Goal: Information Seeking & Learning: Learn about a topic

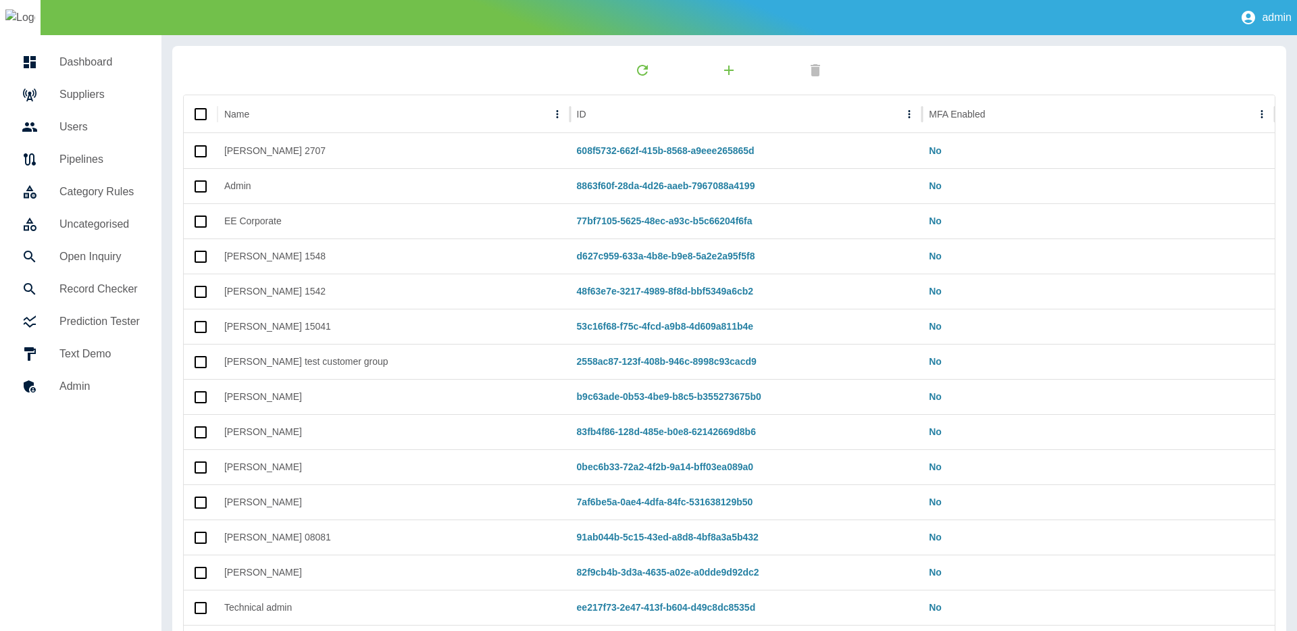
click at [77, 133] on h5 "Users" at bounding box center [99, 127] width 80 height 16
click at [83, 90] on h5 "Suppliers" at bounding box center [99, 94] width 80 height 16
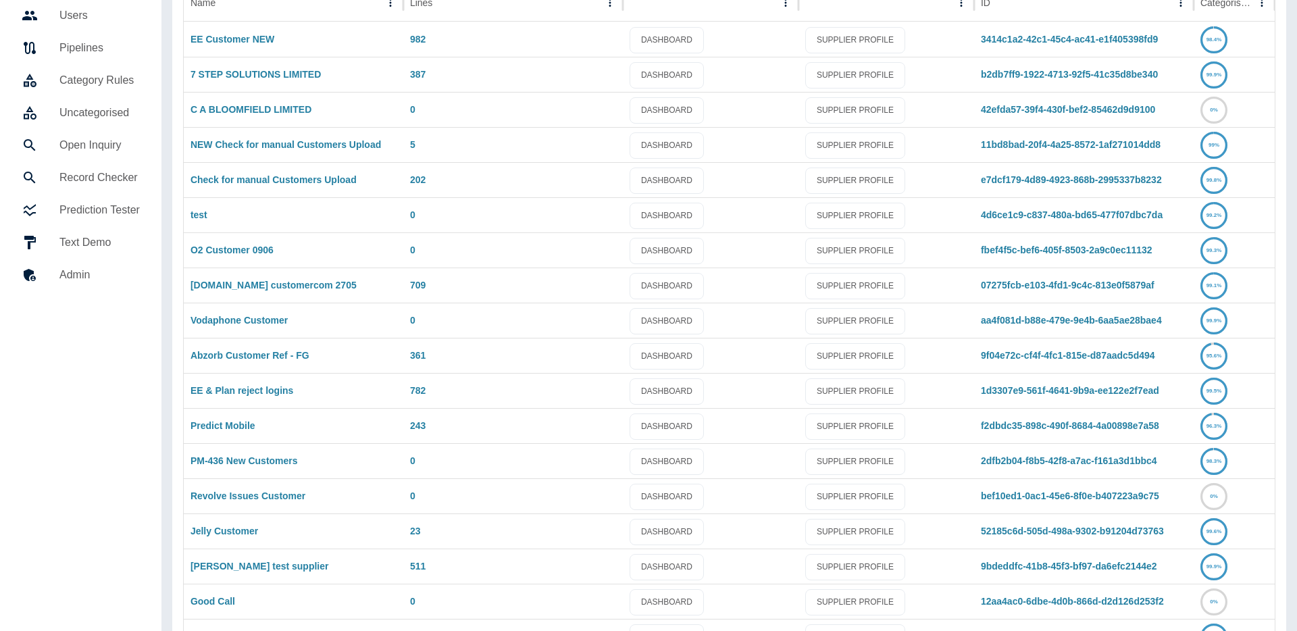
scroll to position [136, 0]
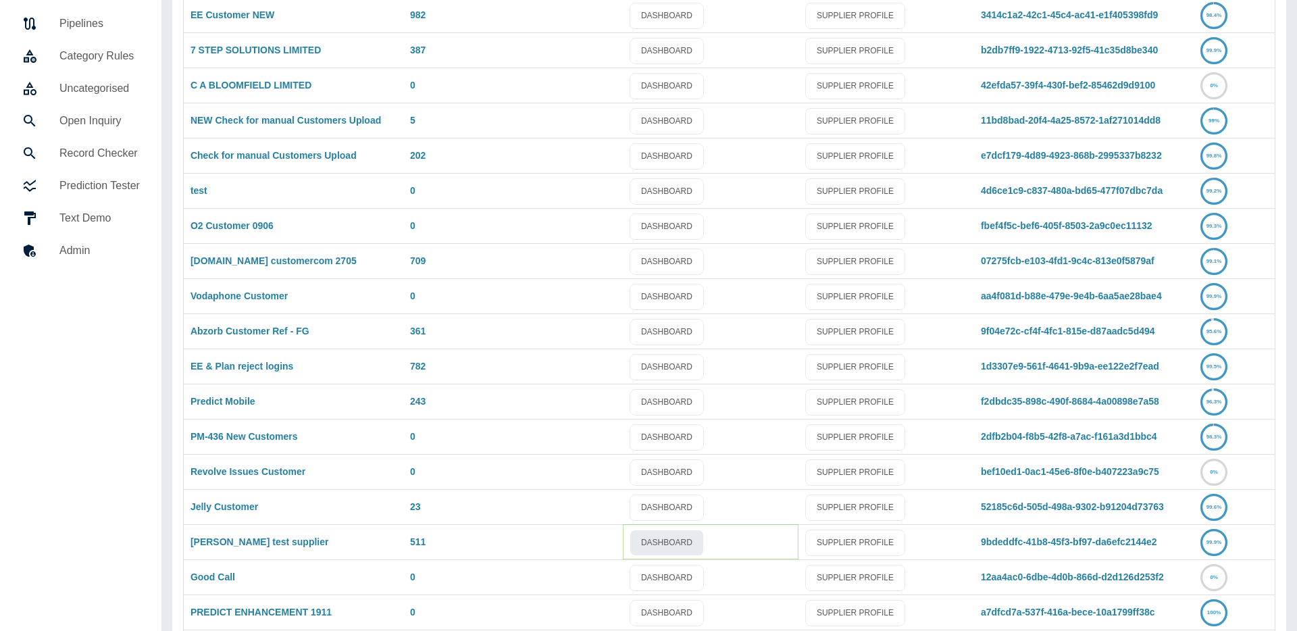
click at [663, 539] on link "DASHBOARD" at bounding box center [667, 543] width 74 height 26
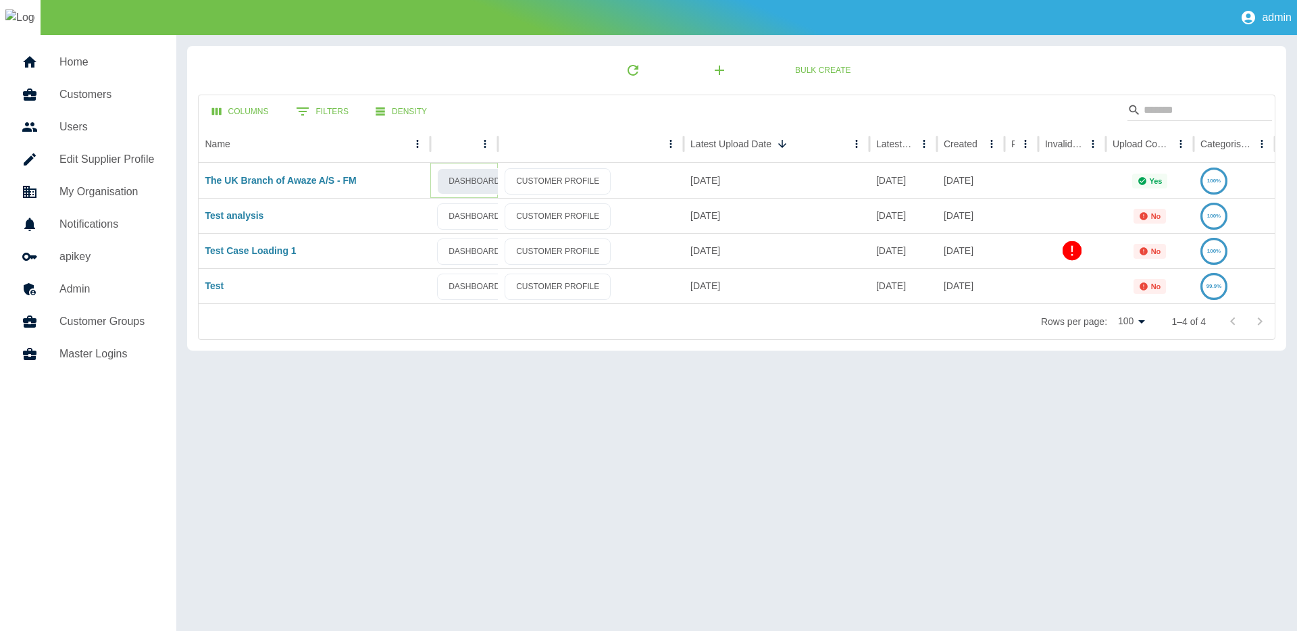
click at [473, 181] on link "DASHBOARD" at bounding box center [474, 181] width 74 height 26
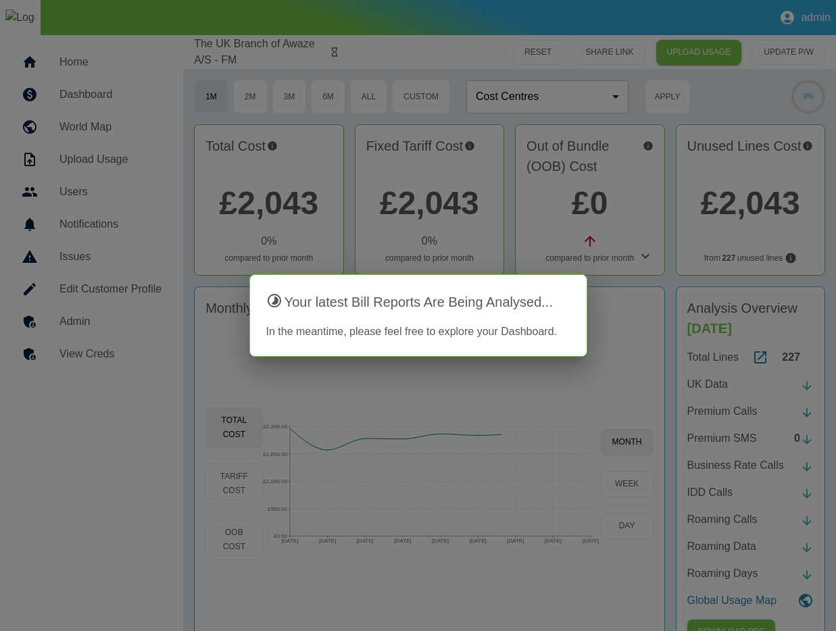
click at [611, 335] on div at bounding box center [418, 315] width 836 height 631
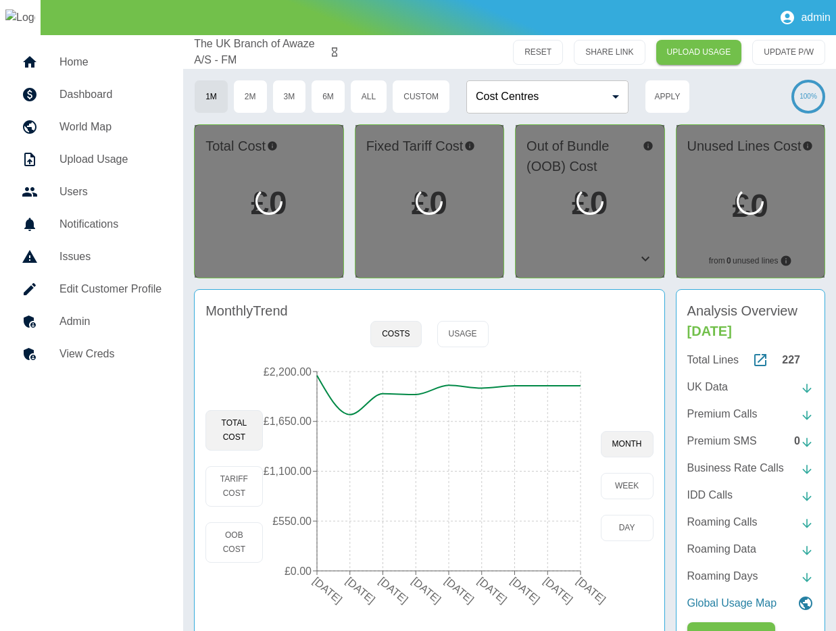
click at [709, 372] on div "Total Lines 227 UK Data Premium Calls Premium SMS 0 Business Rate Calls IDD Cal…" at bounding box center [750, 481] width 126 height 259
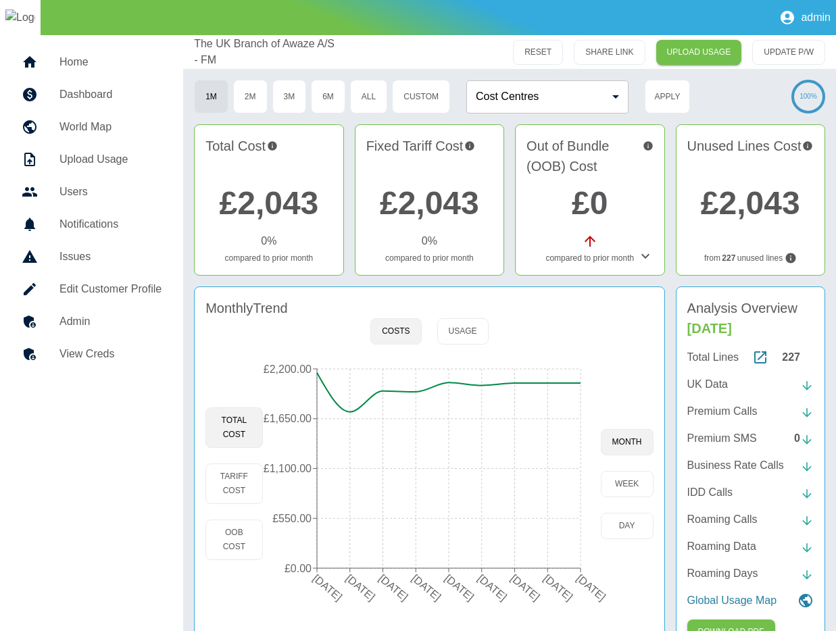
click at [720, 380] on p "UK Data" at bounding box center [707, 384] width 41 height 16
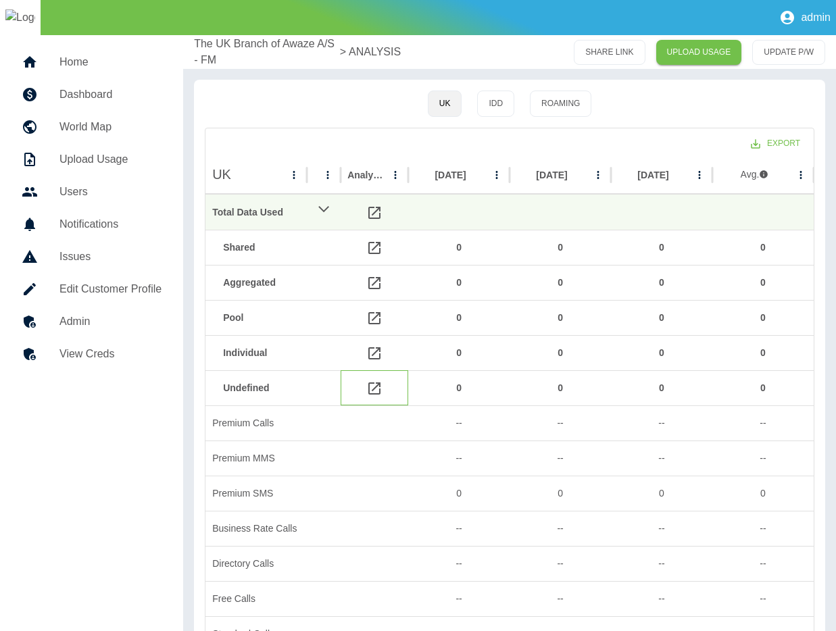
click at [375, 392] on icon at bounding box center [374, 388] width 16 height 16
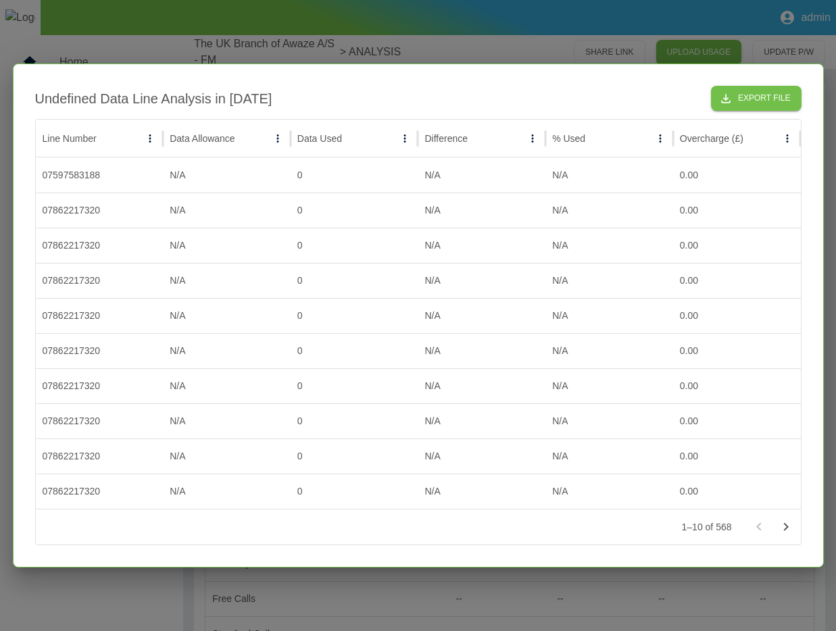
click at [651, 585] on div at bounding box center [418, 315] width 836 height 631
